Goal: Use online tool/utility: Utilize a website feature to perform a specific function

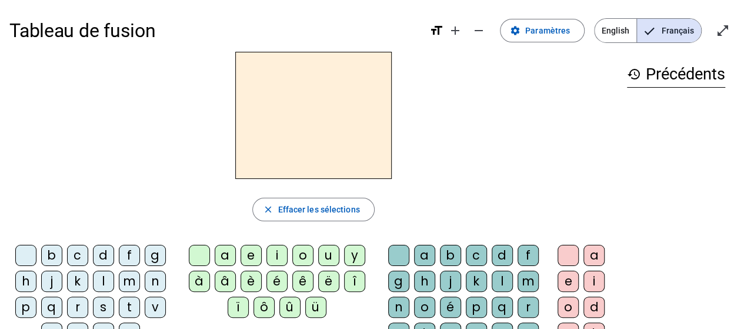
click at [104, 276] on div "l" at bounding box center [103, 281] width 21 height 21
click at [224, 249] on div "a" at bounding box center [225, 255] width 21 height 21
click at [324, 246] on div "u" at bounding box center [328, 255] width 21 height 21
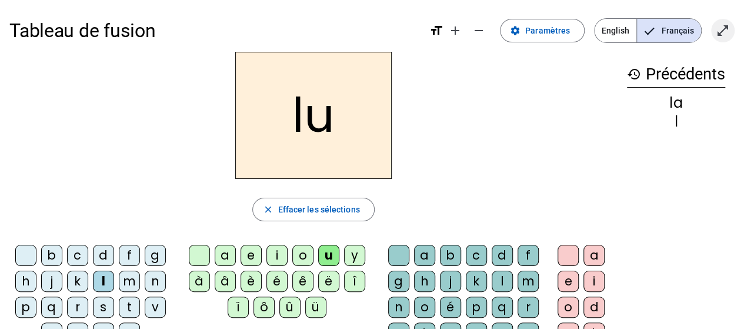
click at [732, 32] on span "Entrer en plein écran" at bounding box center [723, 30] width 28 height 28
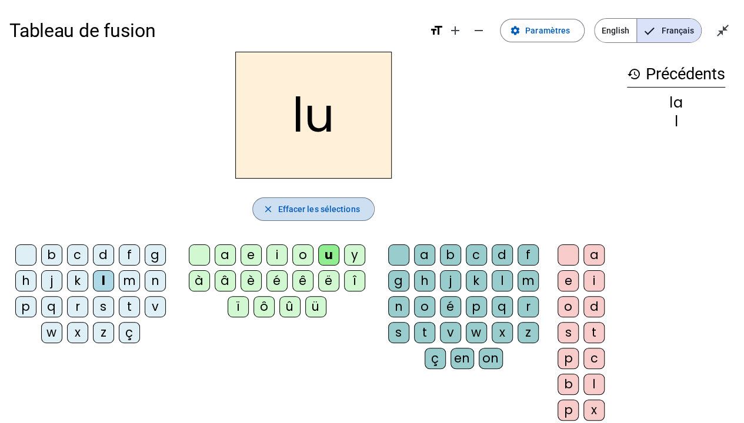
click at [266, 211] on mat-icon "close" at bounding box center [267, 209] width 11 height 11
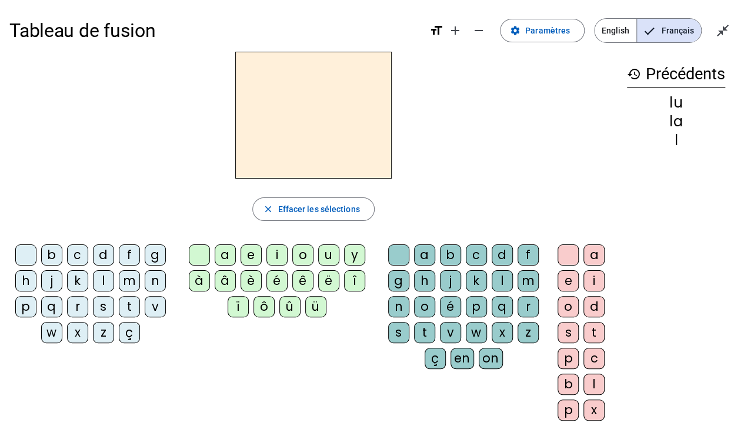
click at [100, 281] on div "l" at bounding box center [103, 281] width 21 height 21
click at [221, 255] on div "a" at bounding box center [225, 255] width 21 height 21
click at [249, 254] on div "e" at bounding box center [251, 255] width 21 height 21
click at [319, 250] on div "u" at bounding box center [328, 255] width 21 height 21
click at [135, 298] on div "t" at bounding box center [129, 306] width 21 height 21
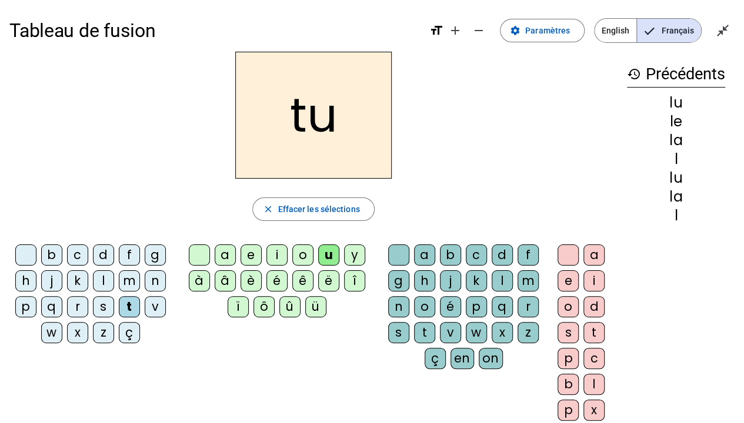
click at [572, 276] on div "e" at bounding box center [568, 281] width 21 height 21
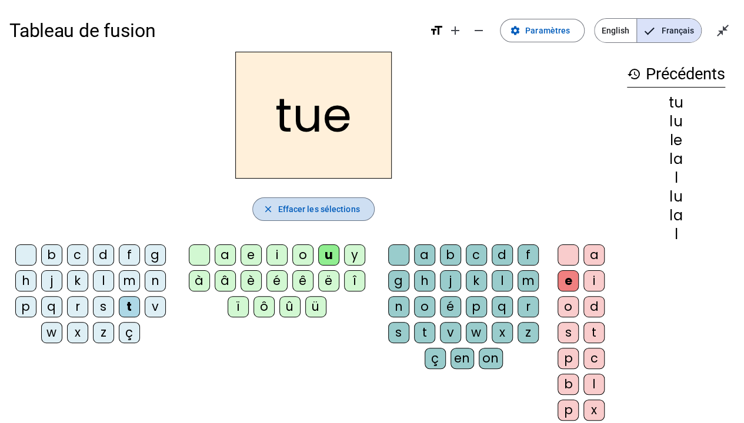
click at [335, 202] on span "Effacer les sélections" at bounding box center [319, 209] width 82 height 14
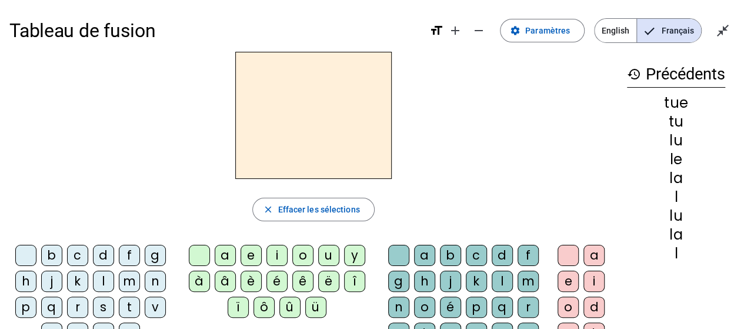
click at [376, 141] on h2 at bounding box center [313, 115] width 156 height 127
